Goal: Task Accomplishment & Management: Manage account settings

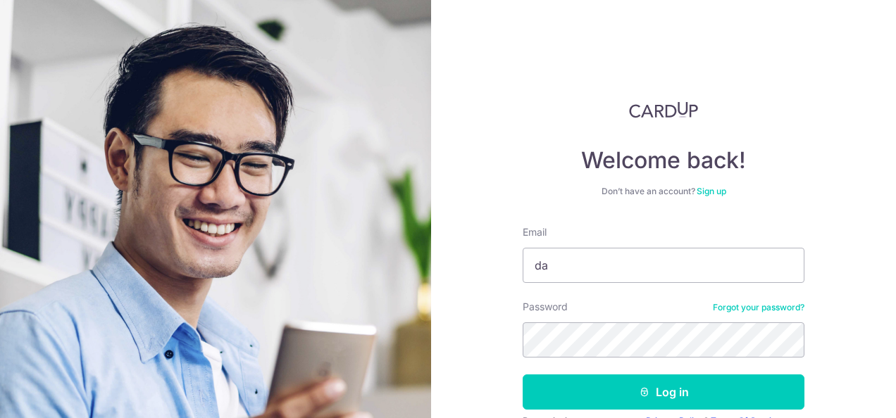
type input "[PERSON_NAME][EMAIL_ADDRESS][DOMAIN_NAME]"
click at [523, 375] on button "Log in" at bounding box center [664, 392] width 282 height 35
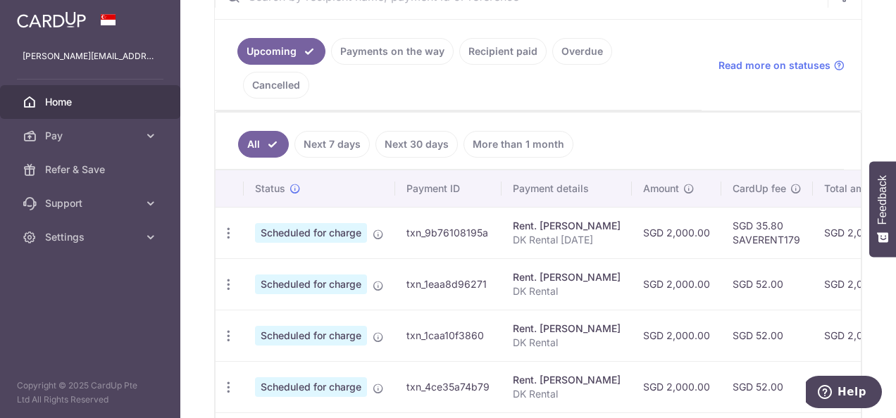
click at [413, 54] on link "Payments on the way" at bounding box center [392, 51] width 123 height 27
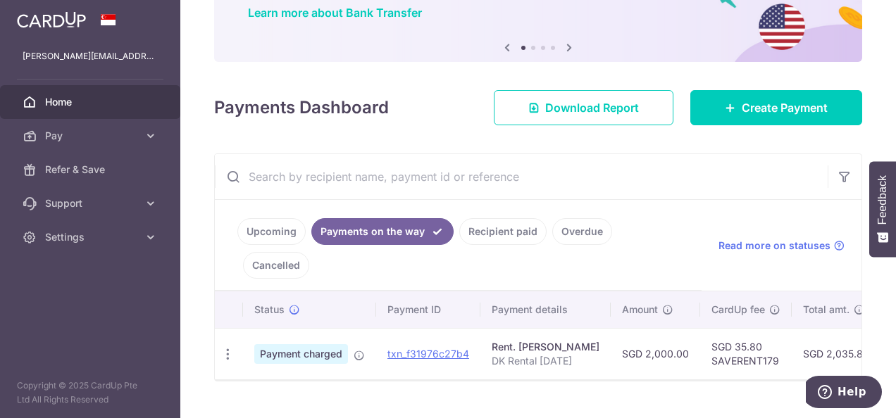
click at [531, 292] on th "Payment details" at bounding box center [545, 310] width 130 height 37
click at [526, 239] on link "Recipient paid" at bounding box center [502, 231] width 87 height 27
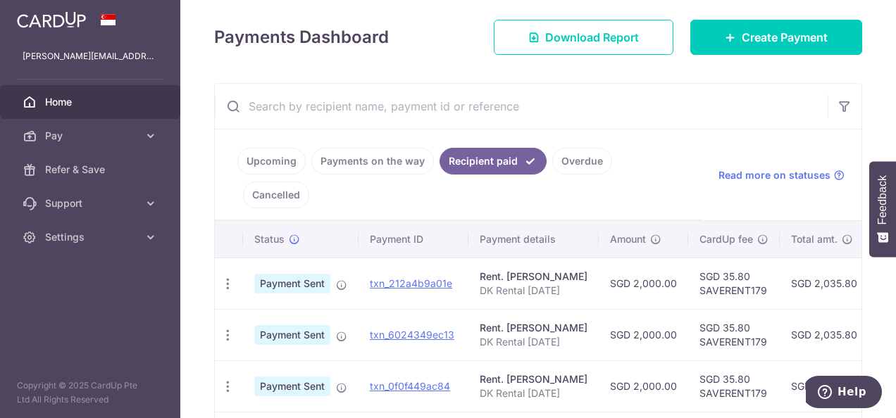
scroll to position [0, 283]
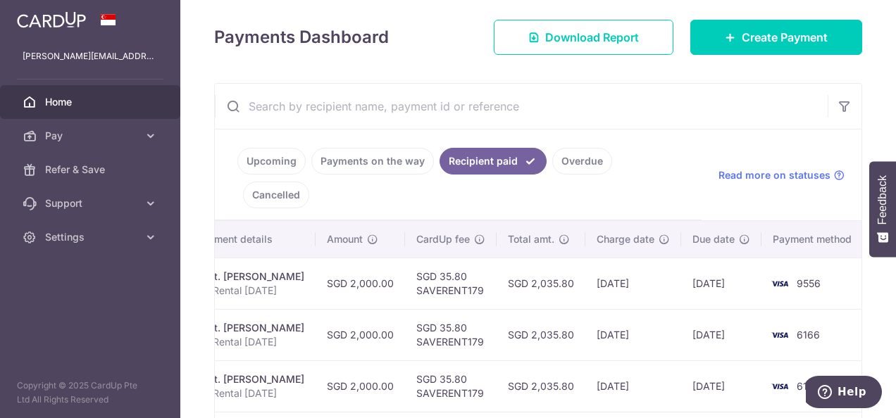
drag, startPoint x: 547, startPoint y: 275, endPoint x: 877, endPoint y: 260, distance: 330.8
click at [877, 260] on div "× Pause Schedule Pause all future payments in this series Pause just this one p…" at bounding box center [538, 209] width 716 height 418
drag, startPoint x: 877, startPoint y: 260, endPoint x: 767, endPoint y: 271, distance: 111.2
click at [767, 271] on td "9556" at bounding box center [815, 283] width 107 height 51
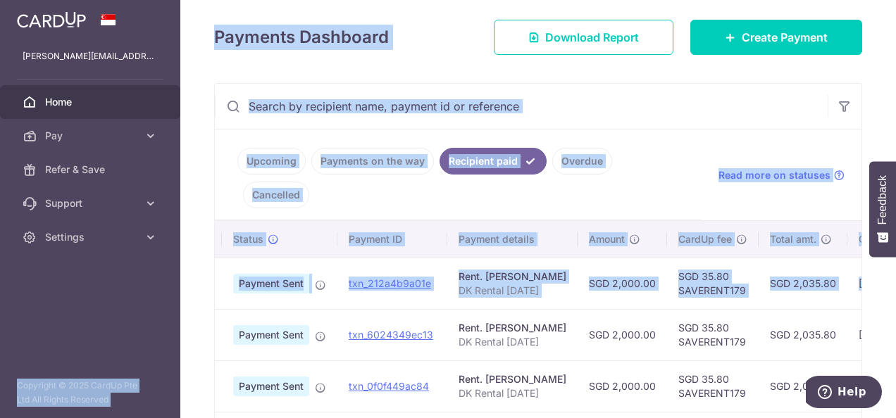
scroll to position [0, 0]
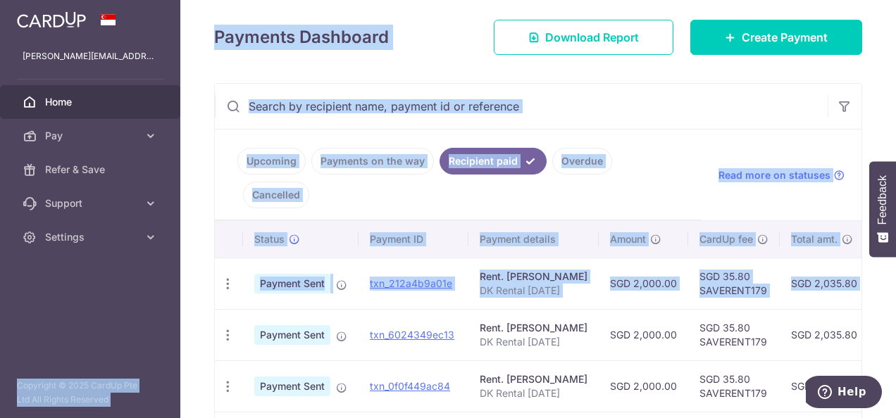
drag, startPoint x: 800, startPoint y: 258, endPoint x: 147, endPoint y: 256, distance: 653.1
click at [147, 256] on main "[PERSON_NAME][EMAIL_ADDRESS][DOMAIN_NAME] Home Pay Payments Recipients Cards Re…" at bounding box center [448, 209] width 896 height 418
click at [489, 284] on p "DK Rental [DATE]" at bounding box center [534, 291] width 108 height 14
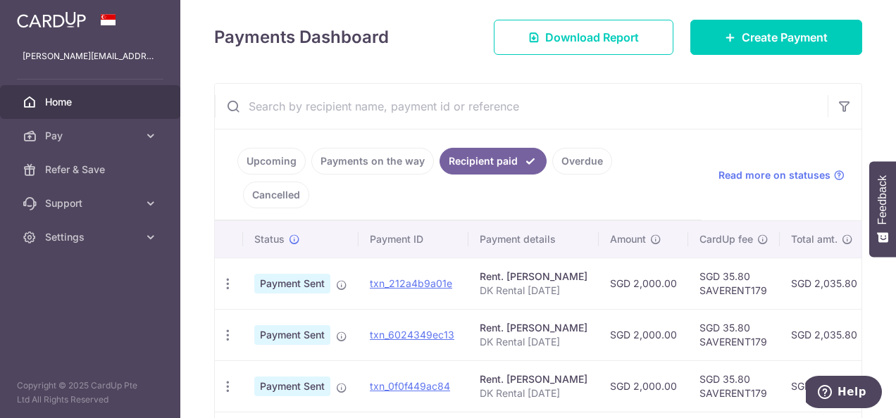
click at [391, 156] on link "Payments on the way" at bounding box center [372, 161] width 123 height 27
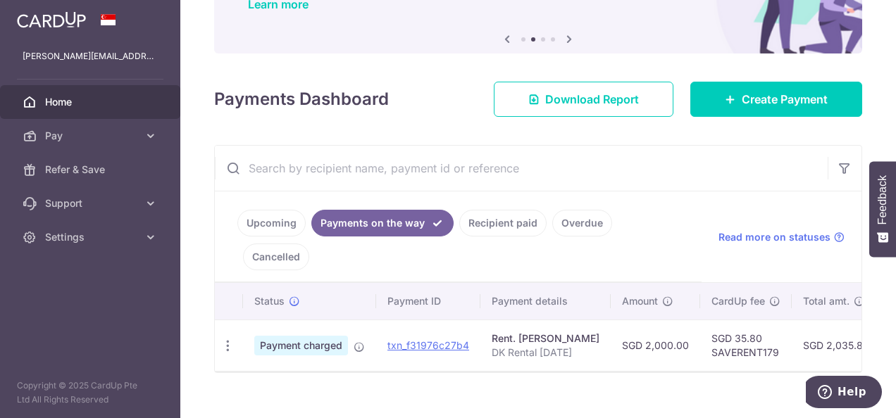
scroll to position [118, 0]
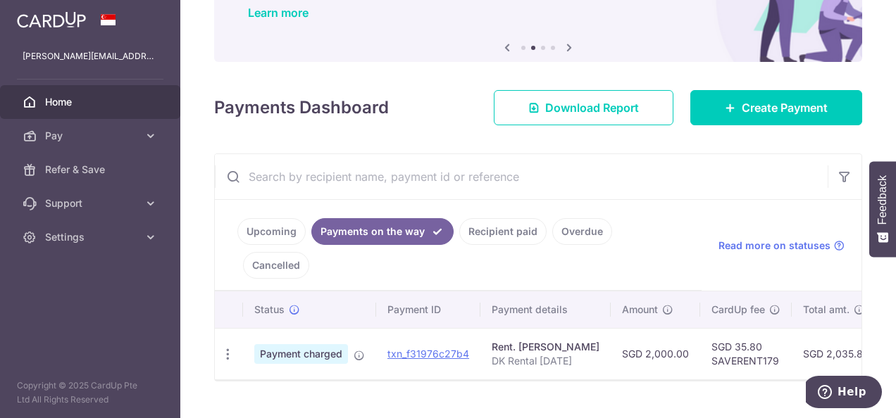
click at [273, 221] on link "Upcoming" at bounding box center [271, 231] width 68 height 27
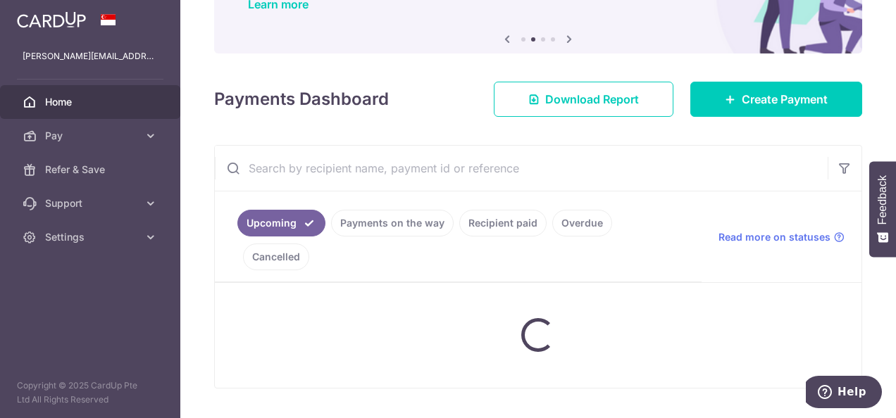
scroll to position [189, 0]
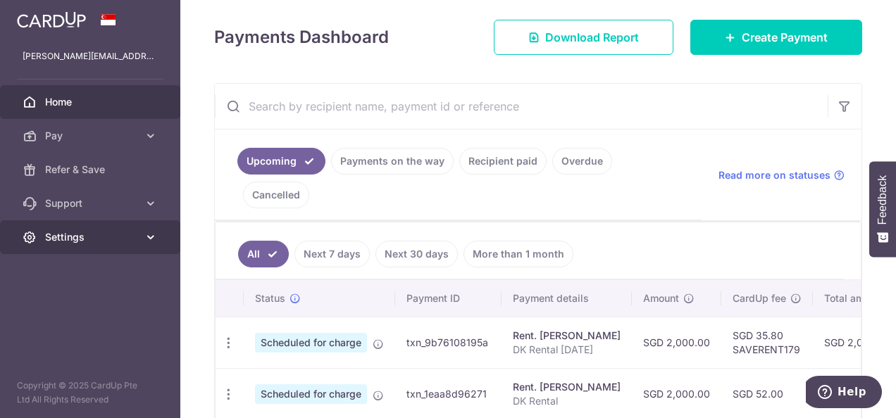
click at [119, 240] on span "Settings" at bounding box center [91, 237] width 93 height 14
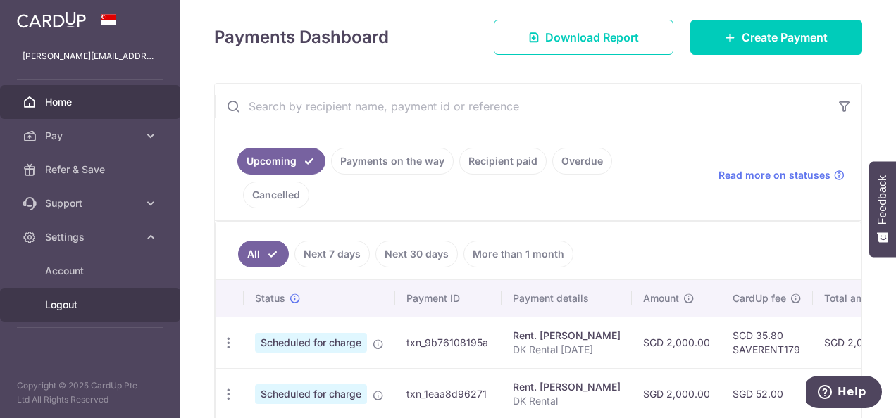
click at [113, 300] on span "Logout" at bounding box center [91, 305] width 93 height 14
